Goal: Information Seeking & Learning: Learn about a topic

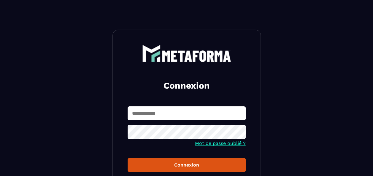
click at [163, 112] on input "text" at bounding box center [186, 113] width 118 height 14
type input "*"
click at [215, 117] on input "text" at bounding box center [186, 113] width 118 height 14
type input "**********"
click at [127, 158] on button "Connexion" at bounding box center [186, 165] width 118 height 14
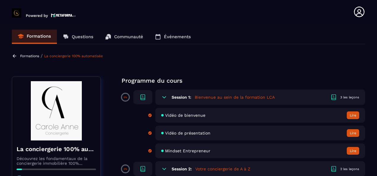
drag, startPoint x: 337, startPoint y: 60, endPoint x: 333, endPoint y: 76, distance: 17.3
click at [333, 76] on section "Formations Questions Communauté Événements Formations / La conciergerie 100% au…" at bounding box center [188, 101] width 377 height 155
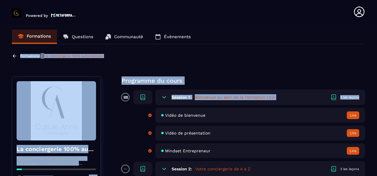
drag, startPoint x: 376, startPoint y: 33, endPoint x: 371, endPoint y: 84, distance: 51.0
click at [371, 84] on section "Formations Questions Communauté Événements Formations / La conciergerie 100% au…" at bounding box center [188, 101] width 377 height 155
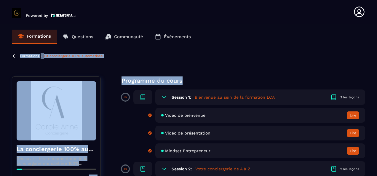
drag, startPoint x: 371, startPoint y: 84, endPoint x: 320, endPoint y: 65, distance: 54.0
click at [320, 65] on section "Formations Questions Communauté Événements Formations / La conciergerie 100% au…" at bounding box center [188, 101] width 377 height 155
click at [224, 73] on section "Formations Questions Communauté Événements Formations / La conciergerie 100% au…" at bounding box center [188, 101] width 377 height 155
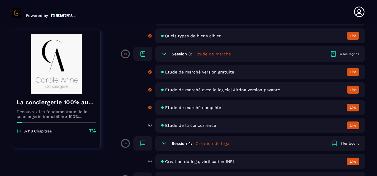
scroll to position [169, 0]
click at [185, 106] on span "Etude de marché complète" at bounding box center [193, 107] width 56 height 5
click at [347, 105] on button "Lire" at bounding box center [353, 107] width 12 height 8
click at [353, 107] on button "Lire" at bounding box center [353, 107] width 12 height 8
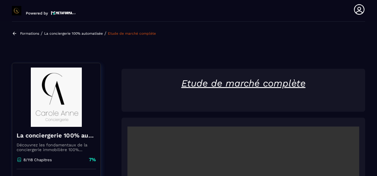
scroll to position [61, 0]
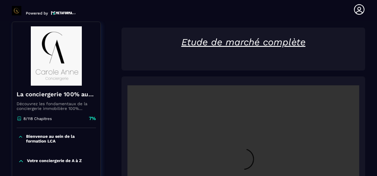
click at [369, 78] on section "Formations Questions Communauté Événements Formations / La conciergerie 100% au…" at bounding box center [188, 98] width 377 height 155
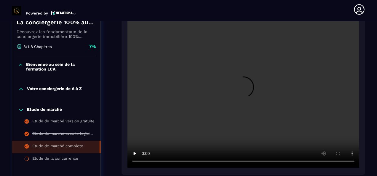
scroll to position [132, 0]
